Goal: Task Accomplishment & Management: Complete application form

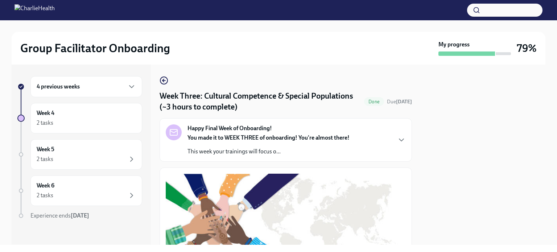
click at [90, 85] on div "4 previous weeks" at bounding box center [86, 86] width 99 height 9
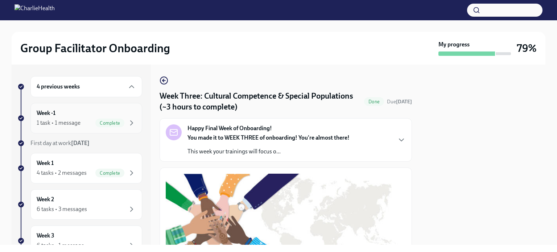
click at [81, 114] on div "Week -1 1 task • 1 message Complete" at bounding box center [86, 118] width 99 height 18
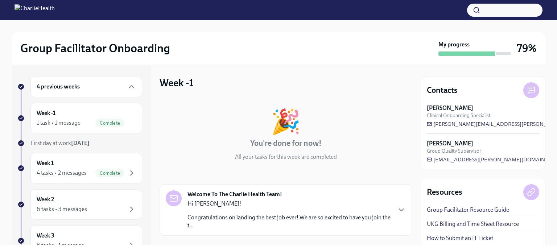
scroll to position [66, 0]
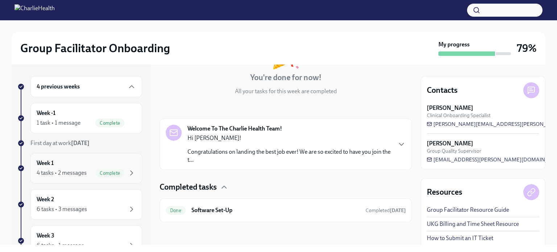
click at [86, 160] on div "Week 1 4 tasks • 2 messages Complete" at bounding box center [86, 168] width 99 height 18
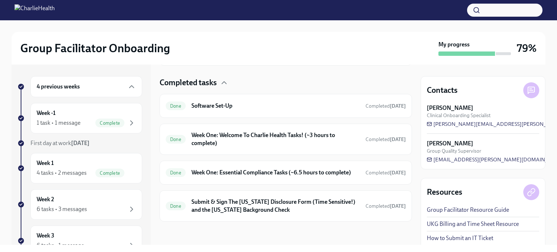
scroll to position [208, 0]
click at [266, 100] on div "Done Software Set-Up Completed [DATE]" at bounding box center [286, 106] width 240 height 12
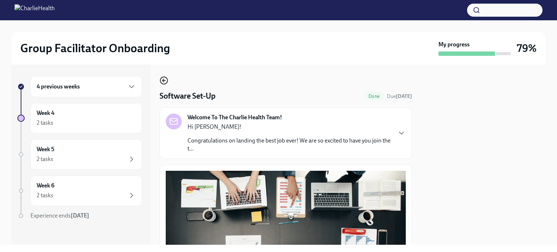
click at [162, 84] on circle "button" at bounding box center [163, 80] width 7 height 7
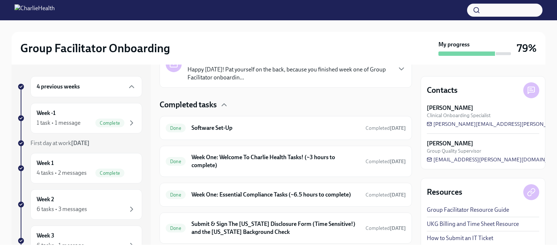
scroll to position [212, 0]
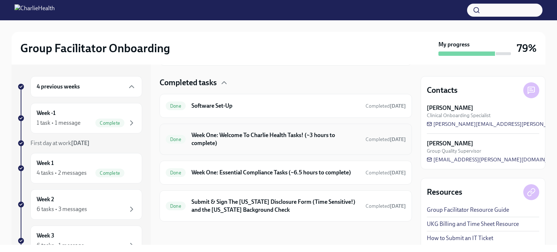
click at [242, 135] on h6 "Week One: Welcome To Charlie Health Tasks! (~3 hours to complete)" at bounding box center [275, 139] width 168 height 16
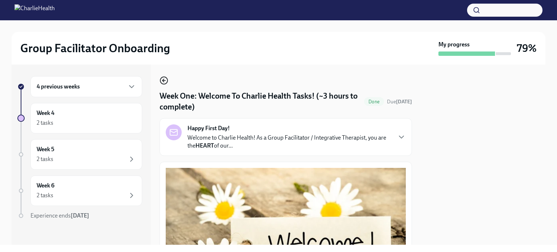
click at [165, 83] on icon "button" at bounding box center [164, 80] width 9 height 9
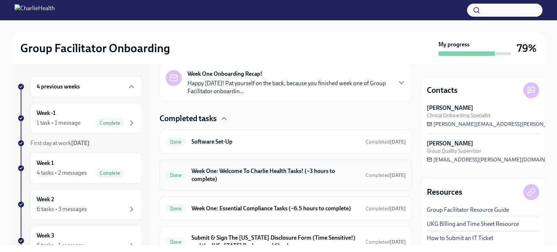
scroll to position [172, 0]
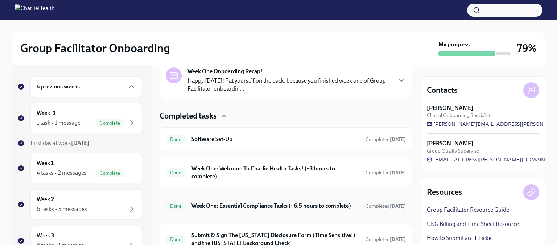
click at [269, 210] on h6 "Week One: Essential Compliance Tasks (~6.5 hours to complete)" at bounding box center [275, 206] width 168 height 8
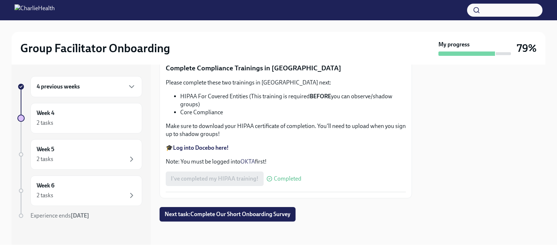
scroll to position [1436, 0]
click at [68, 197] on div "2 tasks" at bounding box center [86, 195] width 99 height 9
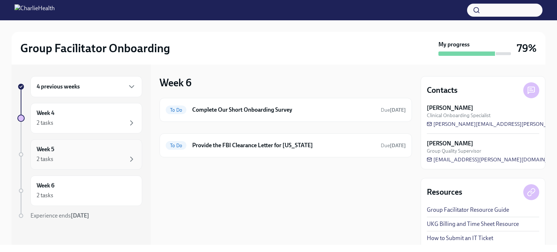
click at [78, 161] on div "2 tasks" at bounding box center [86, 159] width 99 height 9
click at [88, 118] on div "Week 4 2 tasks" at bounding box center [86, 118] width 99 height 18
click at [90, 91] on div "4 previous weeks" at bounding box center [86, 86] width 112 height 21
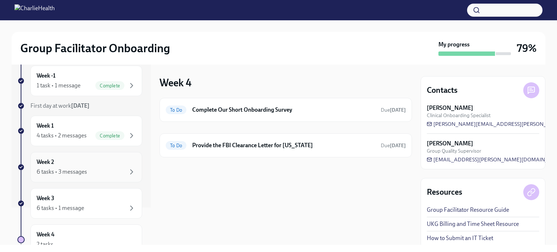
scroll to position [43, 0]
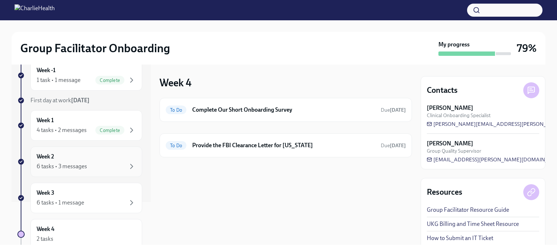
click at [121, 155] on div "Week 2 6 tasks • 3 messages" at bounding box center [86, 162] width 99 height 18
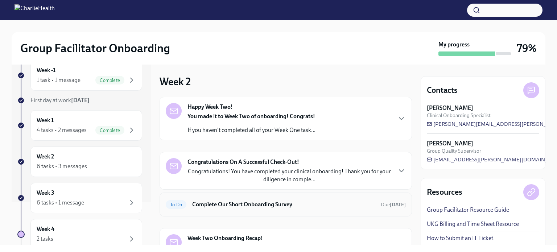
scroll to position [67, 0]
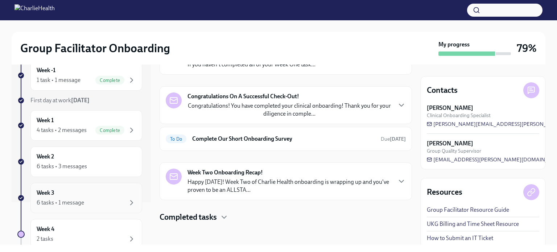
click at [75, 197] on div "Week 3 6 tasks • 1 message" at bounding box center [86, 198] width 99 height 18
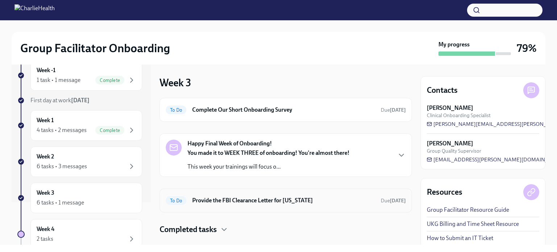
click at [266, 204] on div "To Do Provide the FBI Clearance Letter for [US_STATE] Due [DATE]" at bounding box center [286, 201] width 240 height 12
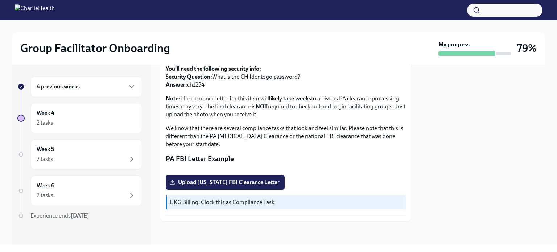
scroll to position [164, 0]
click at [239, 186] on span "Upload [US_STATE] FBI Clearance Letter" at bounding box center [225, 182] width 109 height 7
click at [0, 0] on input "Upload [US_STATE] FBI Clearance Letter" at bounding box center [0, 0] width 0 height 0
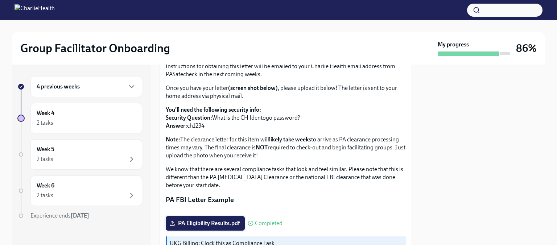
scroll to position [0, 0]
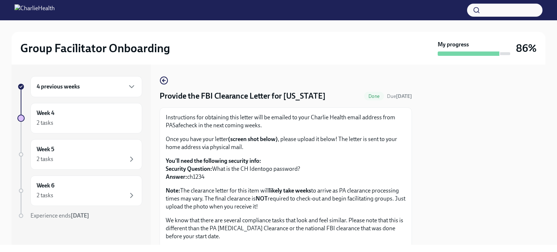
click at [158, 81] on div "4 previous weeks Week 4 2 tasks Week 5 2 tasks Week 6 2 tasks Experience ends […" at bounding box center [279, 155] width 534 height 180
click at [162, 81] on icon "button" at bounding box center [164, 80] width 9 height 9
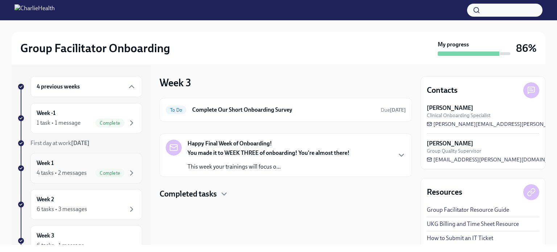
click at [75, 164] on div "Week 1 4 tasks • 2 messages Complete" at bounding box center [86, 168] width 99 height 18
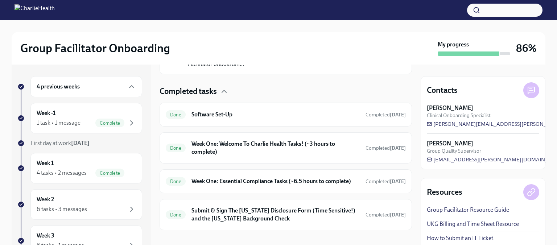
scroll to position [212, 0]
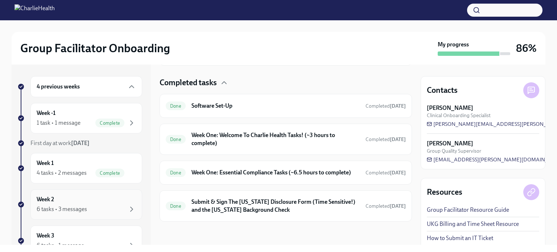
click at [100, 202] on div "Week 2 6 tasks • 3 messages" at bounding box center [86, 204] width 99 height 18
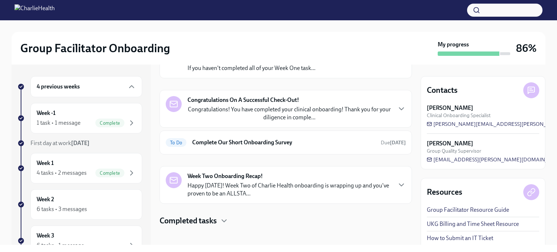
scroll to position [67, 0]
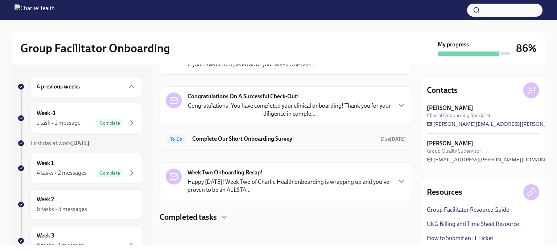
click at [264, 143] on div "To Do Complete Our Short Onboarding Survey Due [DATE]" at bounding box center [286, 139] width 240 height 12
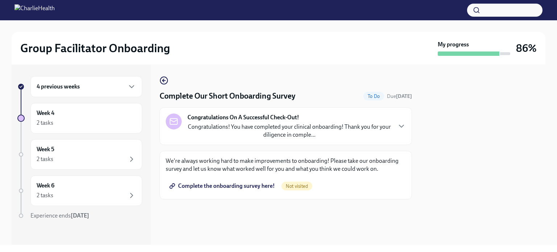
click at [239, 186] on span "Complete the onboarding survey here!" at bounding box center [223, 185] width 104 height 7
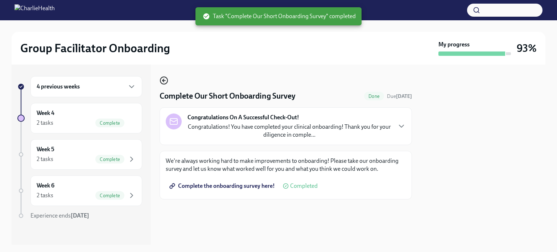
click at [164, 83] on icon "button" at bounding box center [164, 80] width 9 height 9
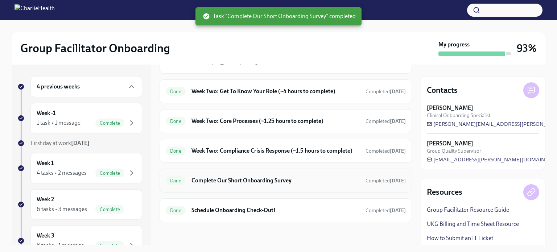
scroll to position [320, 0]
click at [305, 192] on div "Done Complete Our Short Onboarding Survey Completed [DATE]" at bounding box center [286, 180] width 252 height 24
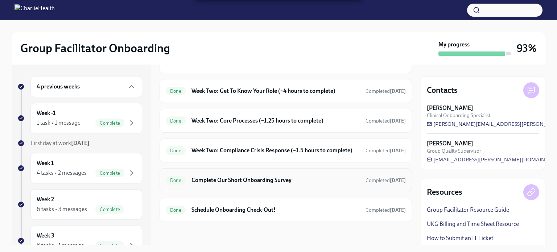
click at [255, 184] on h6 "Complete Our Short Onboarding Survey" at bounding box center [275, 180] width 168 height 8
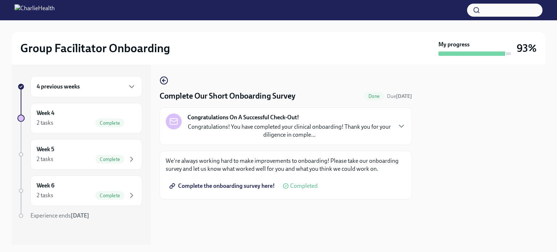
click at [398, 121] on div "Congratulations On A Successful Check-Out! Congratulations! You have completed …" at bounding box center [286, 125] width 240 height 25
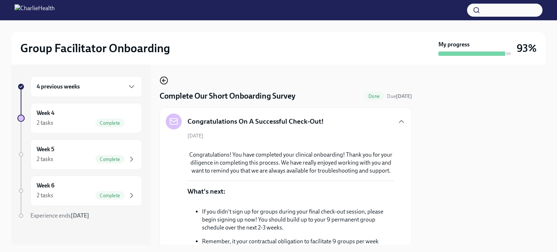
click at [162, 79] on icon "button" at bounding box center [164, 80] width 9 height 9
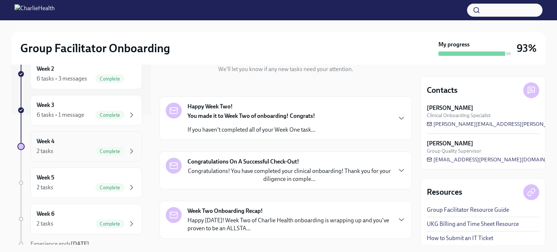
scroll to position [131, 0]
click at [74, 107] on div "Week 3 6 tasks • 1 message Complete" at bounding box center [86, 109] width 99 height 18
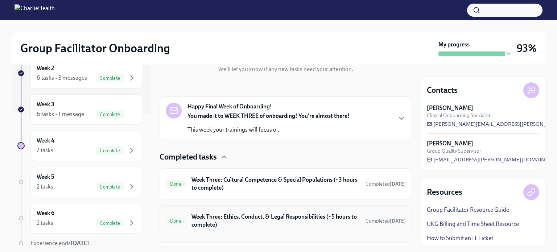
scroll to position [228, 0]
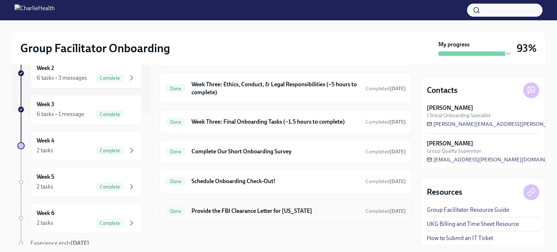
click at [278, 212] on h6 "Provide the FBI Clearance Letter for [US_STATE]" at bounding box center [275, 211] width 168 height 8
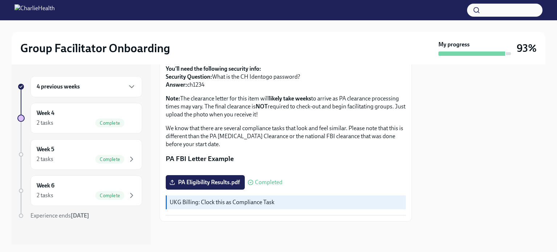
scroll to position [157, 0]
click at [92, 89] on div "4 previous weeks" at bounding box center [86, 86] width 99 height 9
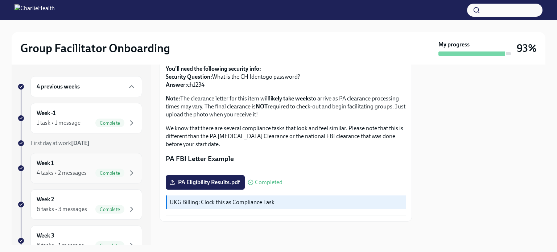
scroll to position [13, 0]
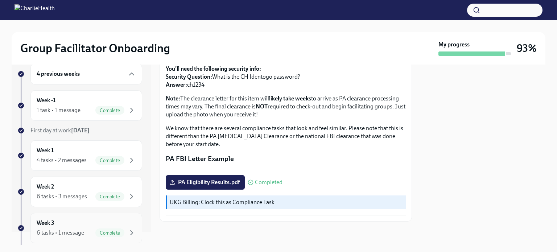
click at [74, 224] on div "Week 3 6 tasks • 1 message Complete" at bounding box center [86, 228] width 99 height 18
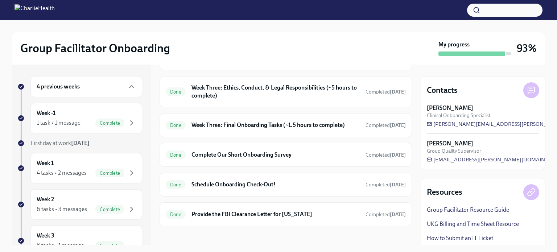
scroll to position [228, 0]
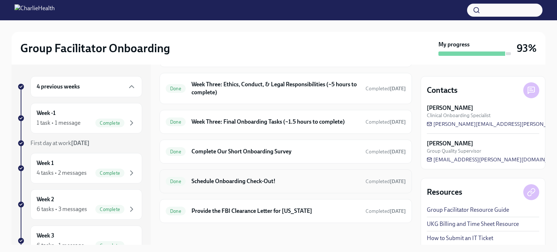
click at [320, 177] on h6 "Schedule Onboarding Check-Out!" at bounding box center [275, 181] width 168 height 8
